Goal: Information Seeking & Learning: Learn about a topic

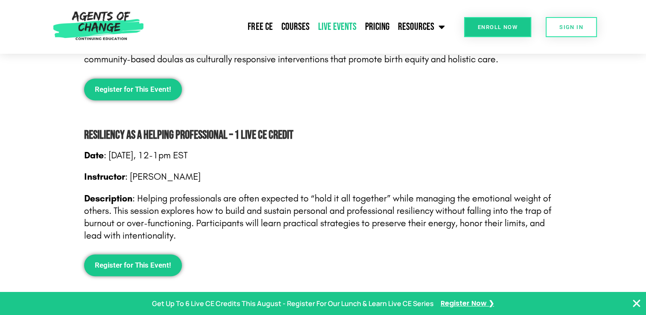
scroll to position [662, 0]
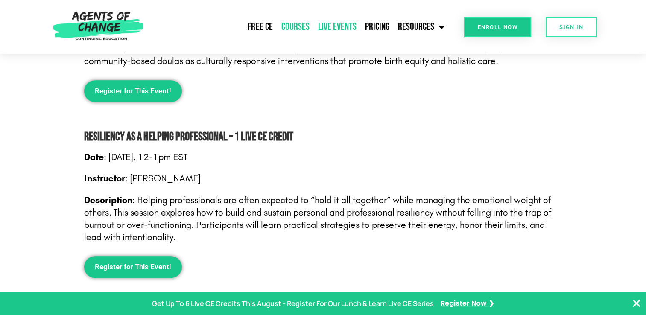
click at [303, 22] on link "Courses" at bounding box center [295, 26] width 37 height 21
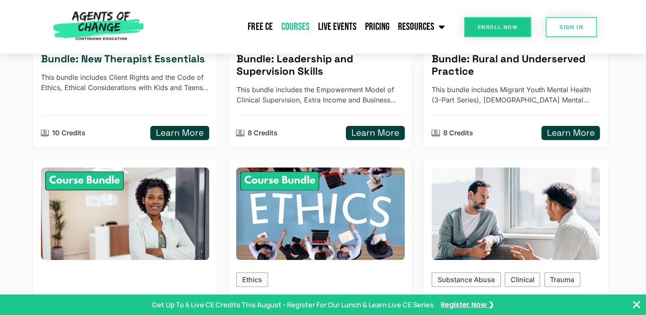
scroll to position [265, 0]
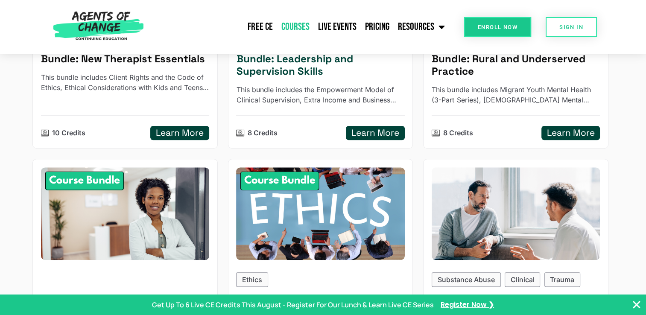
click at [294, 96] on p "This bundle includes the Empowerment Model of Clinical Supervision, Extra Incom…" at bounding box center [320, 95] width 168 height 20
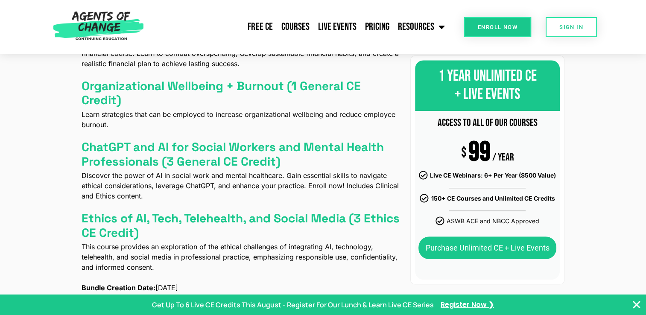
scroll to position [638, 0]
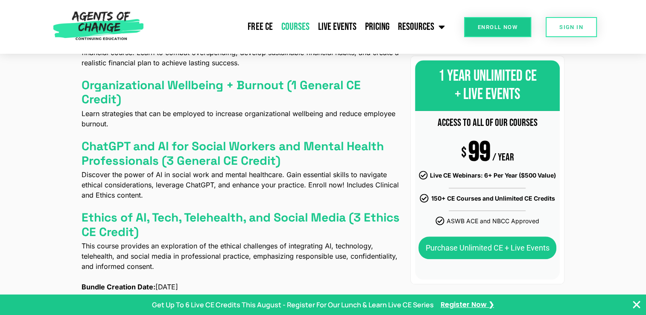
click at [299, 26] on link "Courses" at bounding box center [295, 26] width 37 height 21
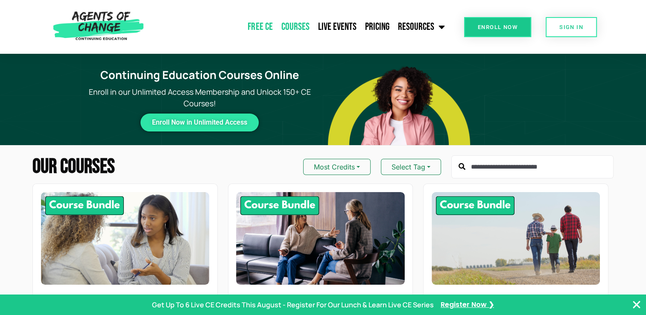
click at [263, 26] on link "Free CE" at bounding box center [259, 26] width 33 height 21
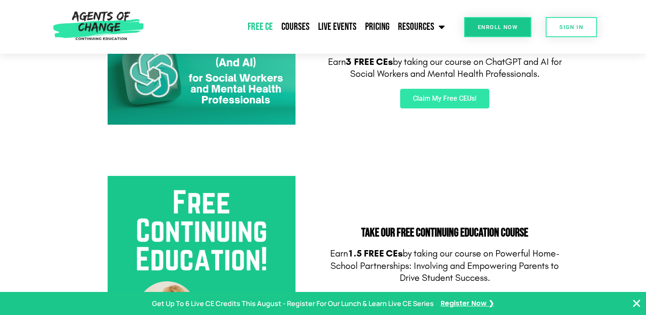
scroll to position [240, 0]
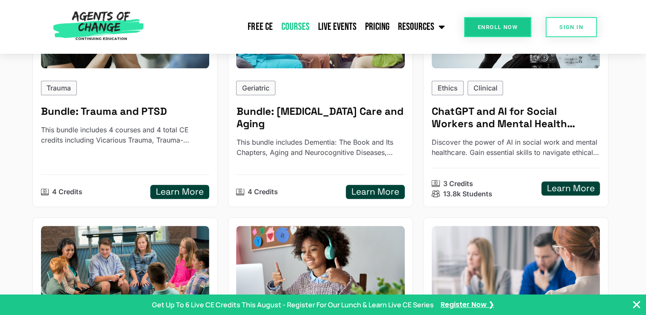
scroll to position [940, 0]
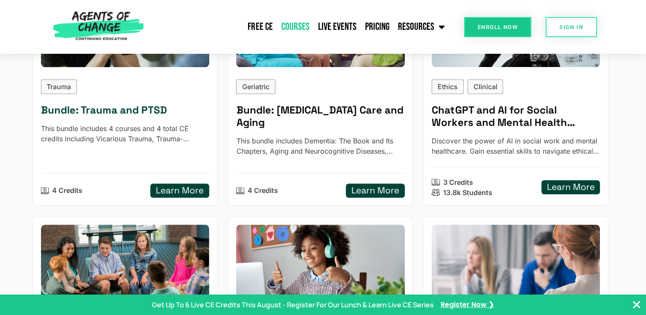
click at [109, 107] on h5 "Bundle: Trauma and PTSD" at bounding box center [125, 110] width 168 height 12
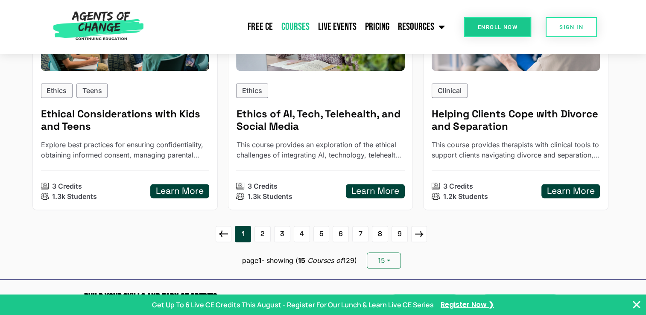
scroll to position [1188, 0]
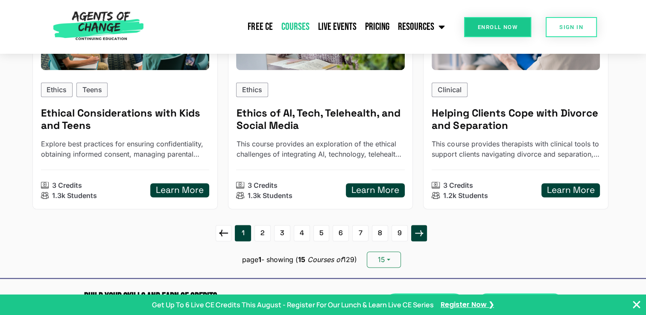
click at [421, 233] on icon at bounding box center [419, 233] width 14 height 14
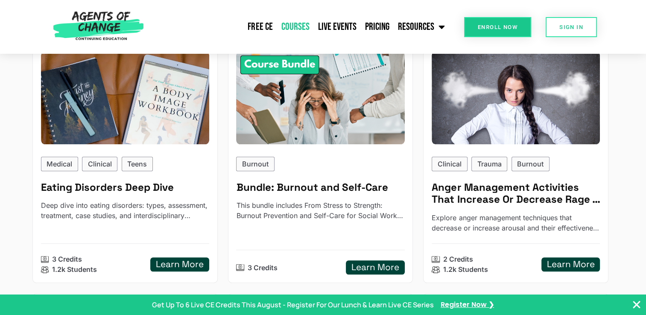
scroll to position [642, 0]
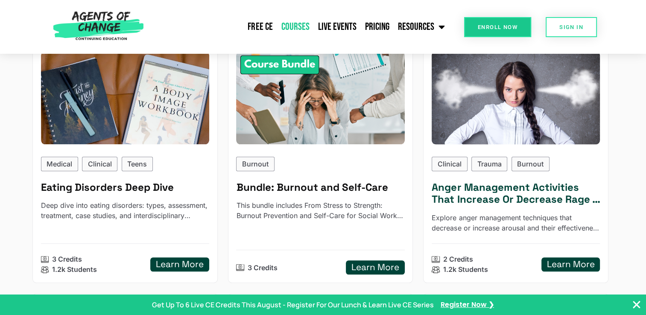
click at [556, 195] on h5 "Anger Management Activities That Increase Or Decrease Rage - Reading Based" at bounding box center [515, 193] width 168 height 25
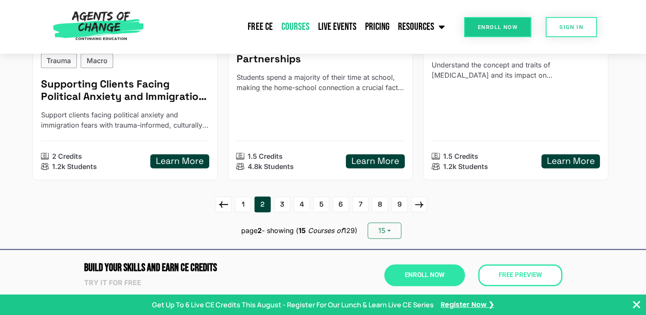
scroll to position [1286, 0]
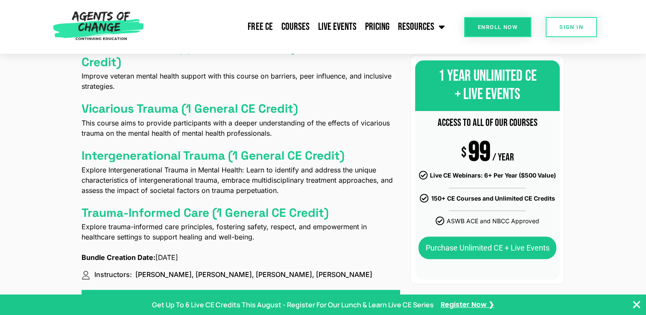
scroll to position [463, 0]
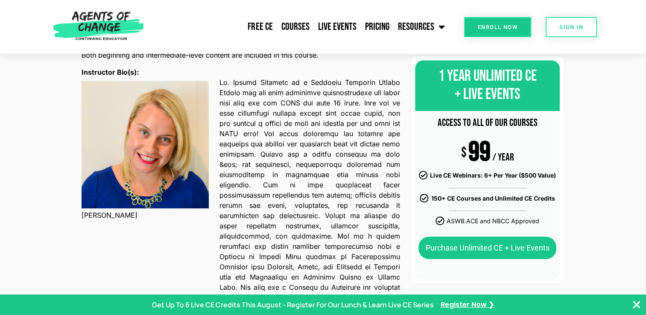
scroll to position [534, 0]
